Goal: Find specific page/section: Find specific page/section

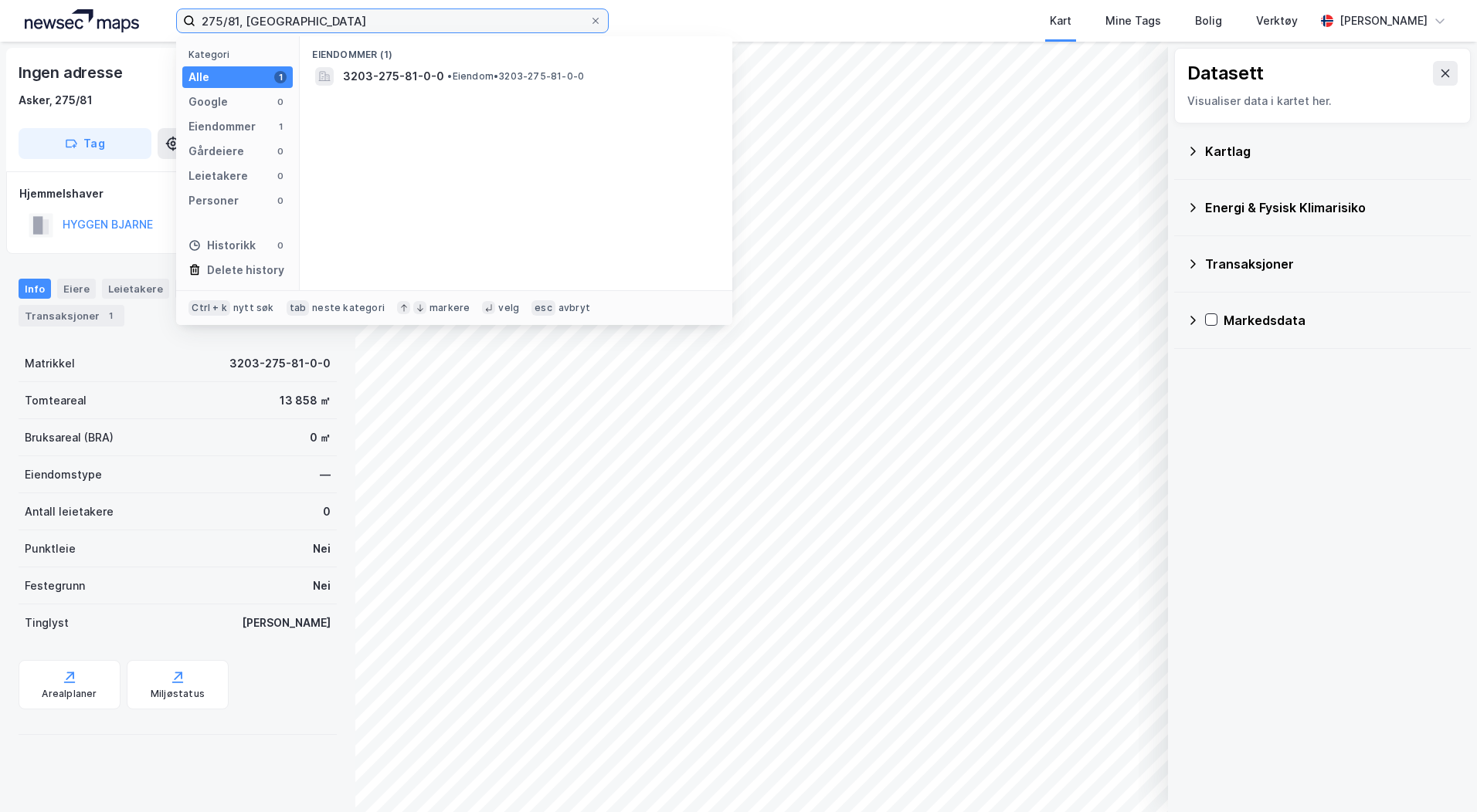
drag, startPoint x: 279, startPoint y: 21, endPoint x: 36, endPoint y: 14, distance: 243.1
click at [45, 14] on div "275/81, asker Kategori Alle 1 Google 0 Eiendommer 1 Gårdeiere 0 Leietakere 0 Pe…" at bounding box center [738, 21] width 1477 height 41
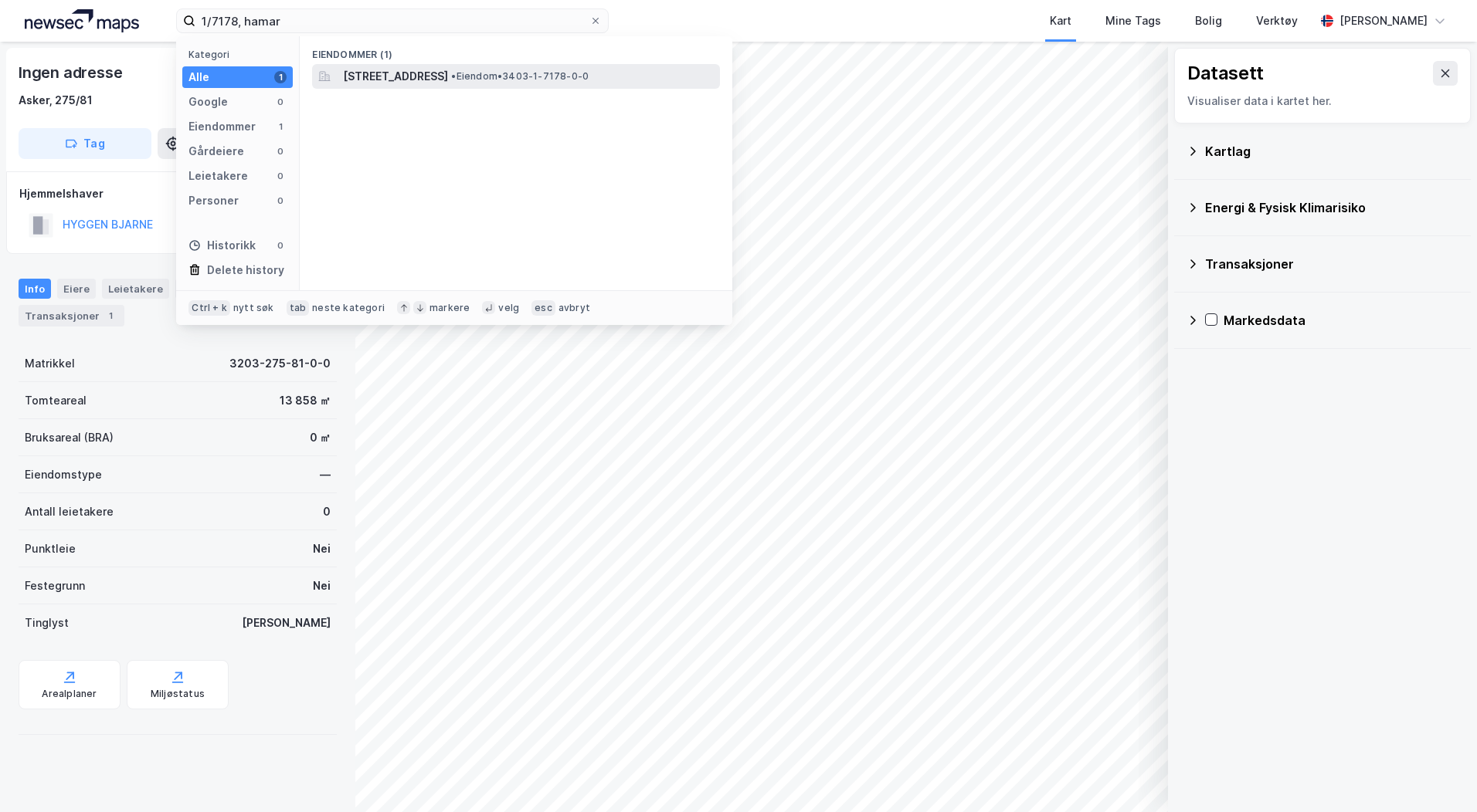
click at [401, 85] on span "[STREET_ADDRESS]" at bounding box center [396, 76] width 105 height 19
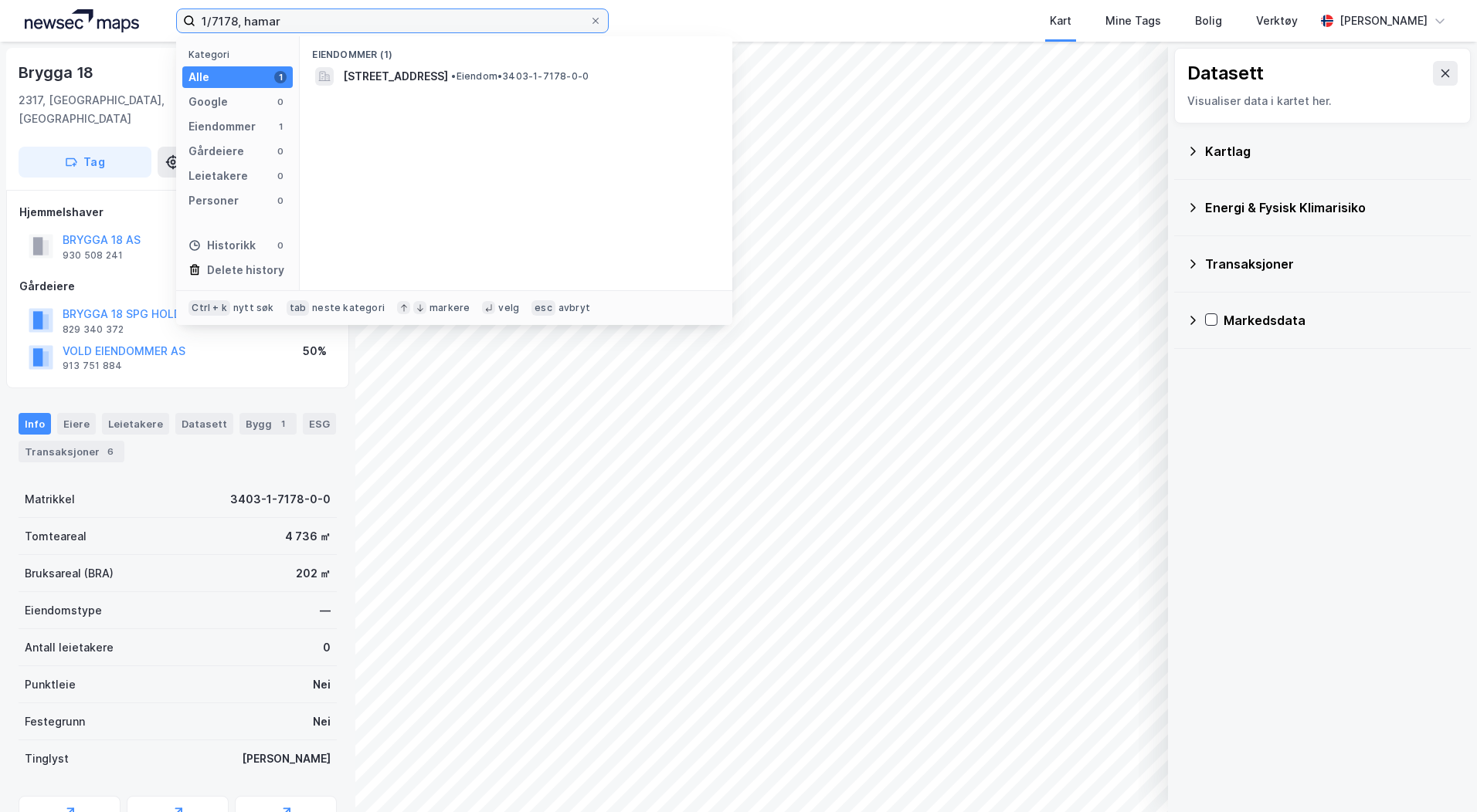
drag, startPoint x: 282, startPoint y: 23, endPoint x: 149, endPoint y: 28, distance: 133.1
click at [149, 28] on div "1/7178, hamar Kategori Alle 1 Google 0 Eiendommer 1 Gårdeiere 0 Leietakere 0 Pe…" at bounding box center [738, 21] width 1477 height 41
type input "400/170, tr"
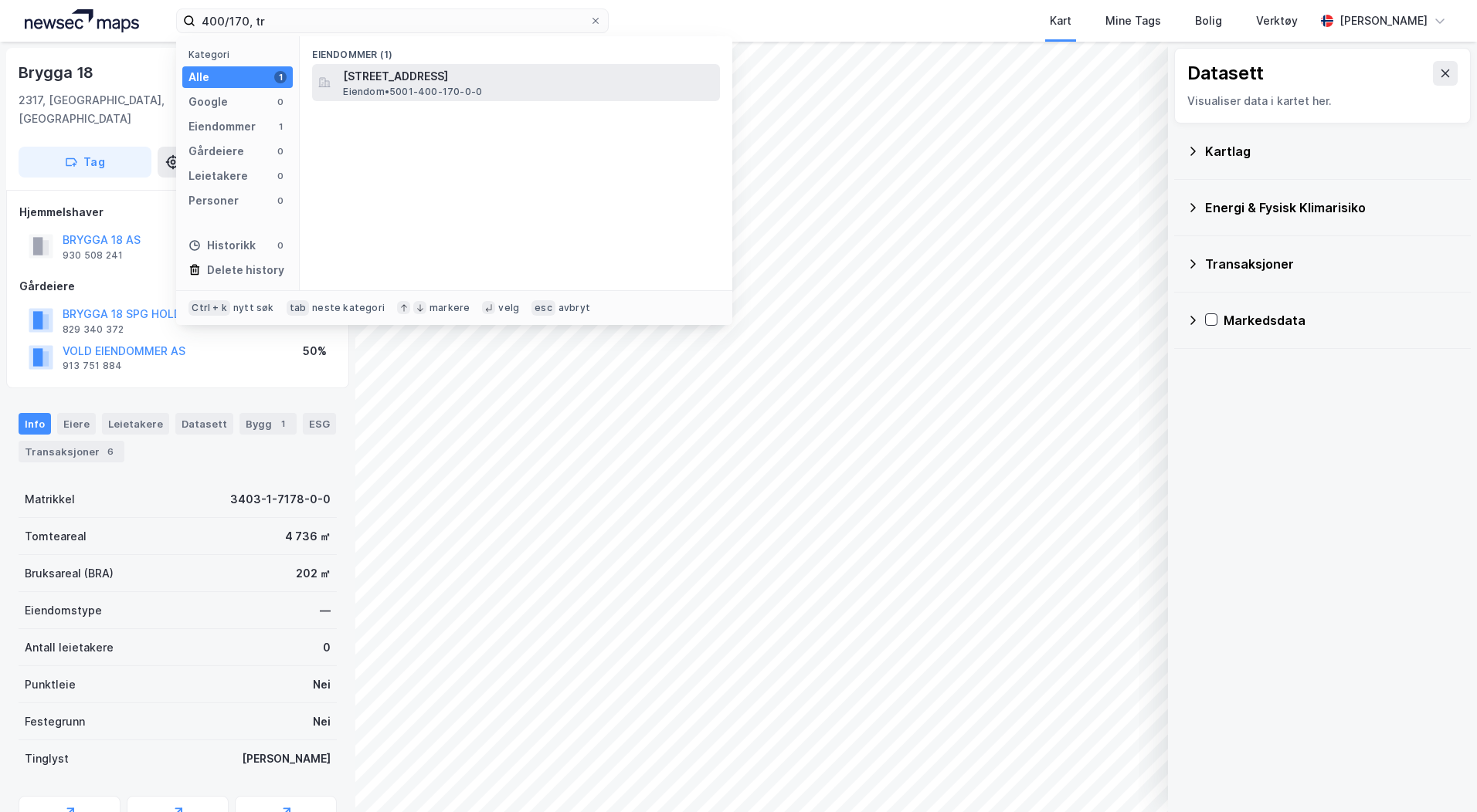
click at [401, 84] on span "[STREET_ADDRESS]" at bounding box center [528, 76] width 370 height 19
